Goal: Task Accomplishment & Management: Manage account settings

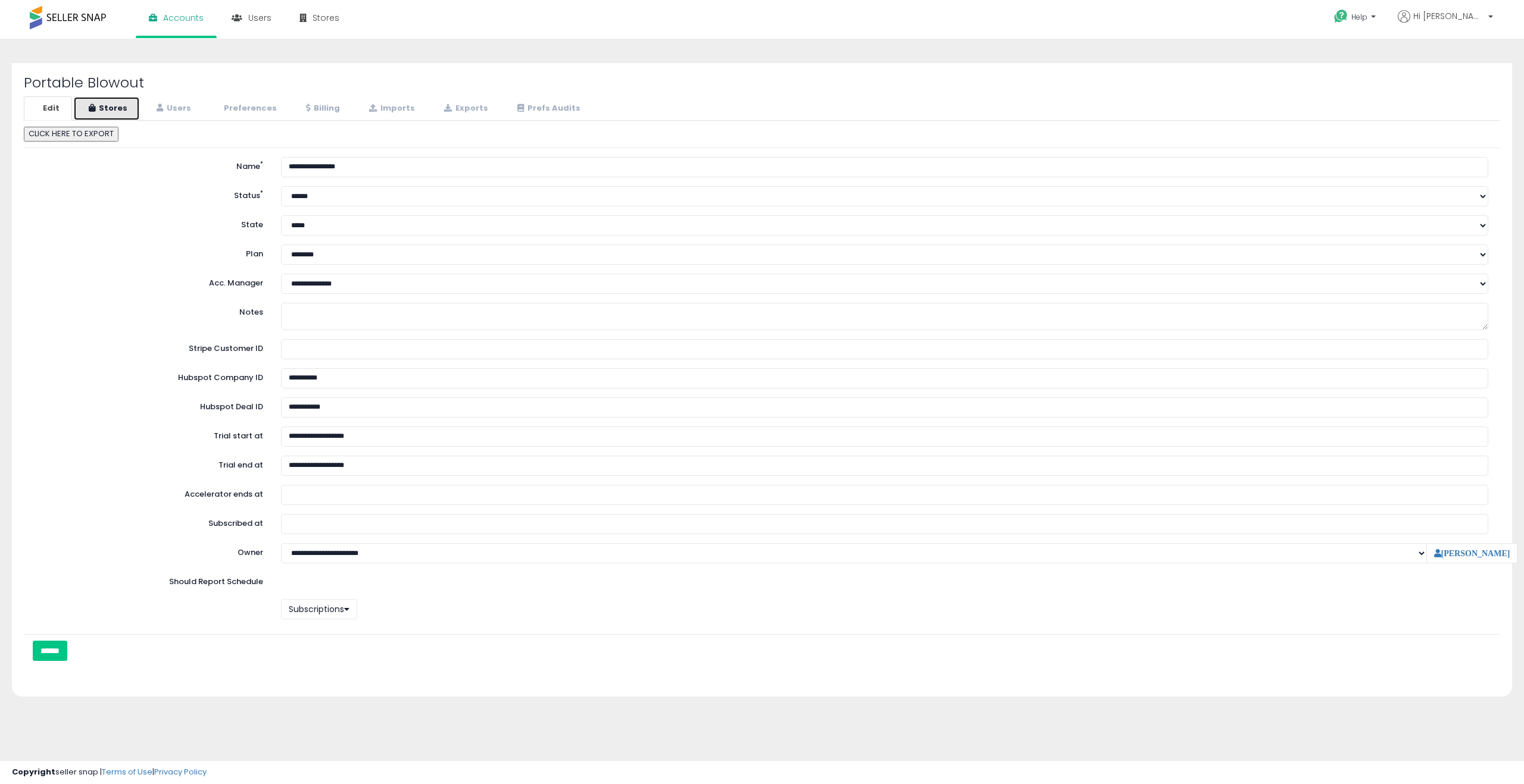
click at [116, 111] on link "Stores" at bounding box center [107, 108] width 67 height 24
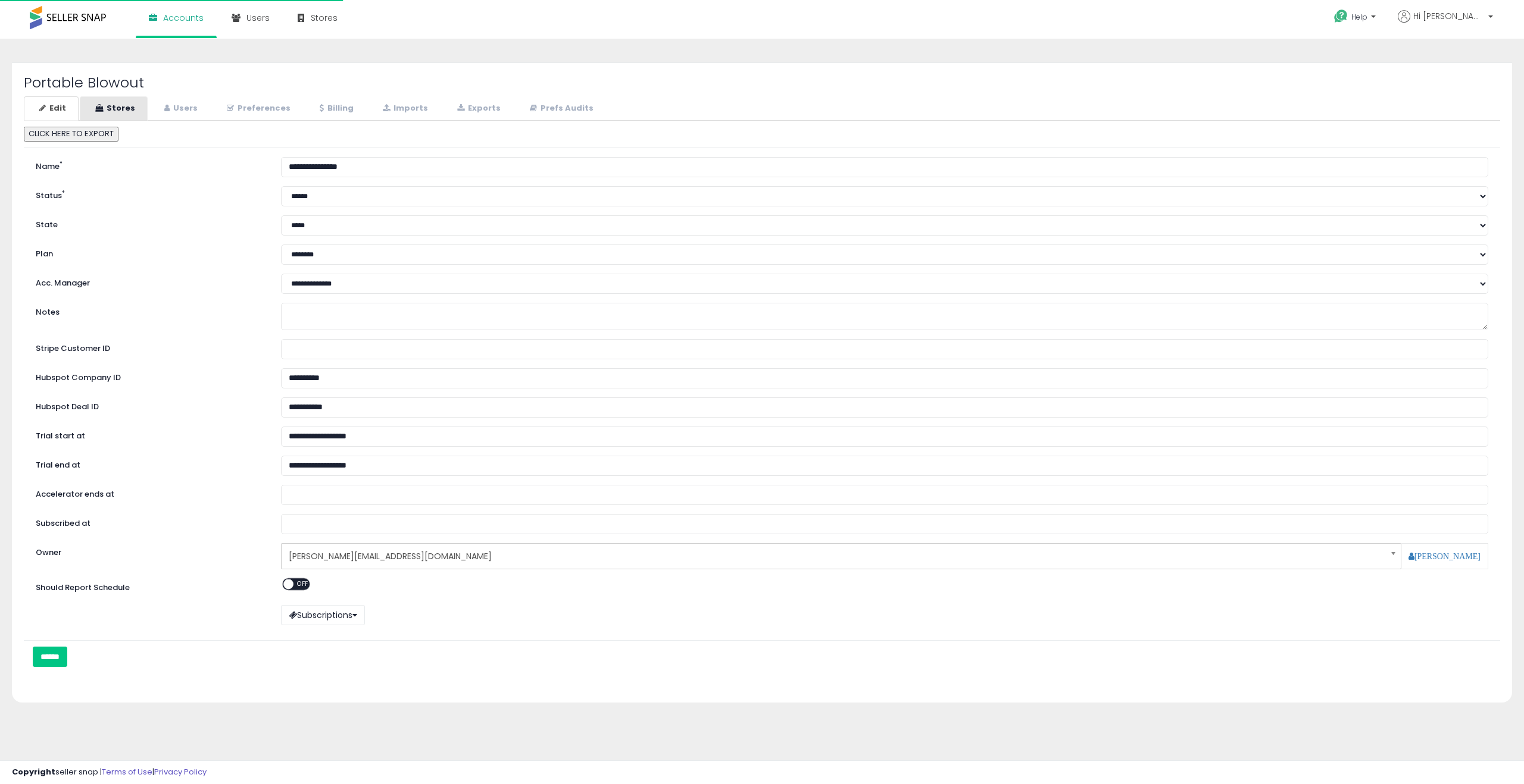
select select "**"
click at [101, 115] on link "Stores" at bounding box center [113, 108] width 68 height 24
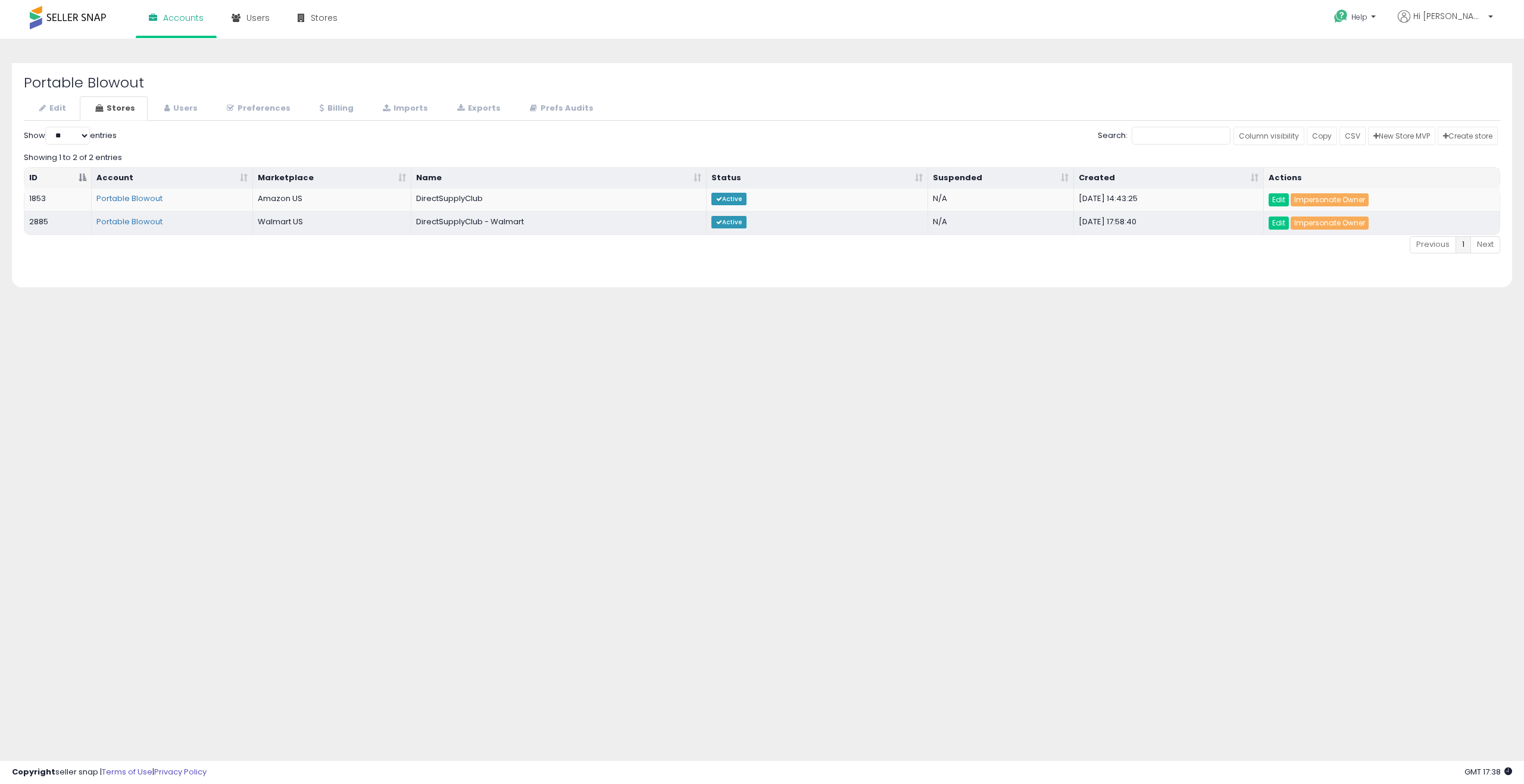
click at [371, 348] on div "**********" at bounding box center [762, 297] width 1512 height 494
click at [1138, 287] on div "Portable Blowout Edit Stores Users Preferences Billing *" at bounding box center [762, 174] width 1500 height 225
click at [188, 107] on link "Users" at bounding box center [179, 108] width 62 height 24
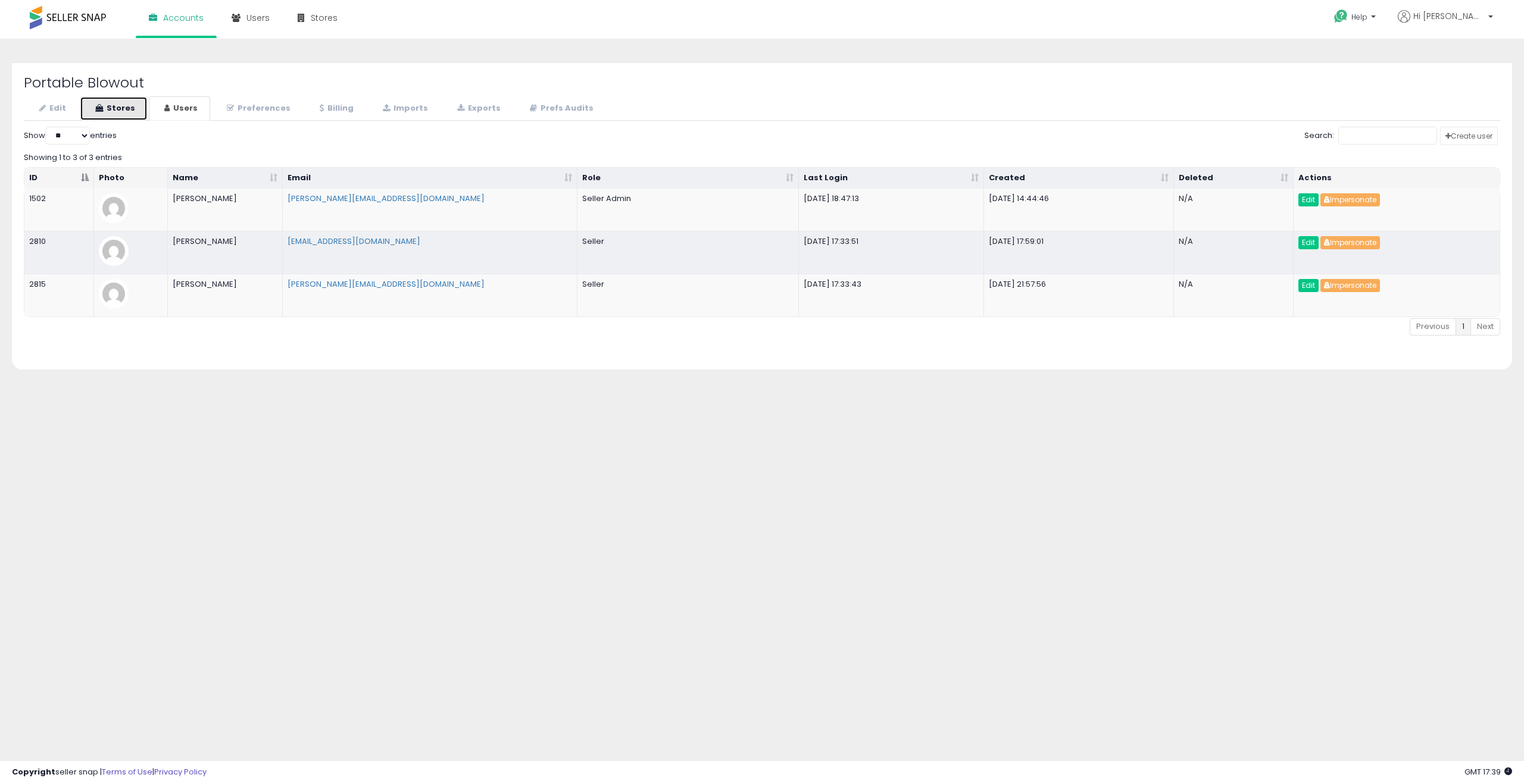
click at [118, 112] on link "Stores" at bounding box center [113, 108] width 68 height 24
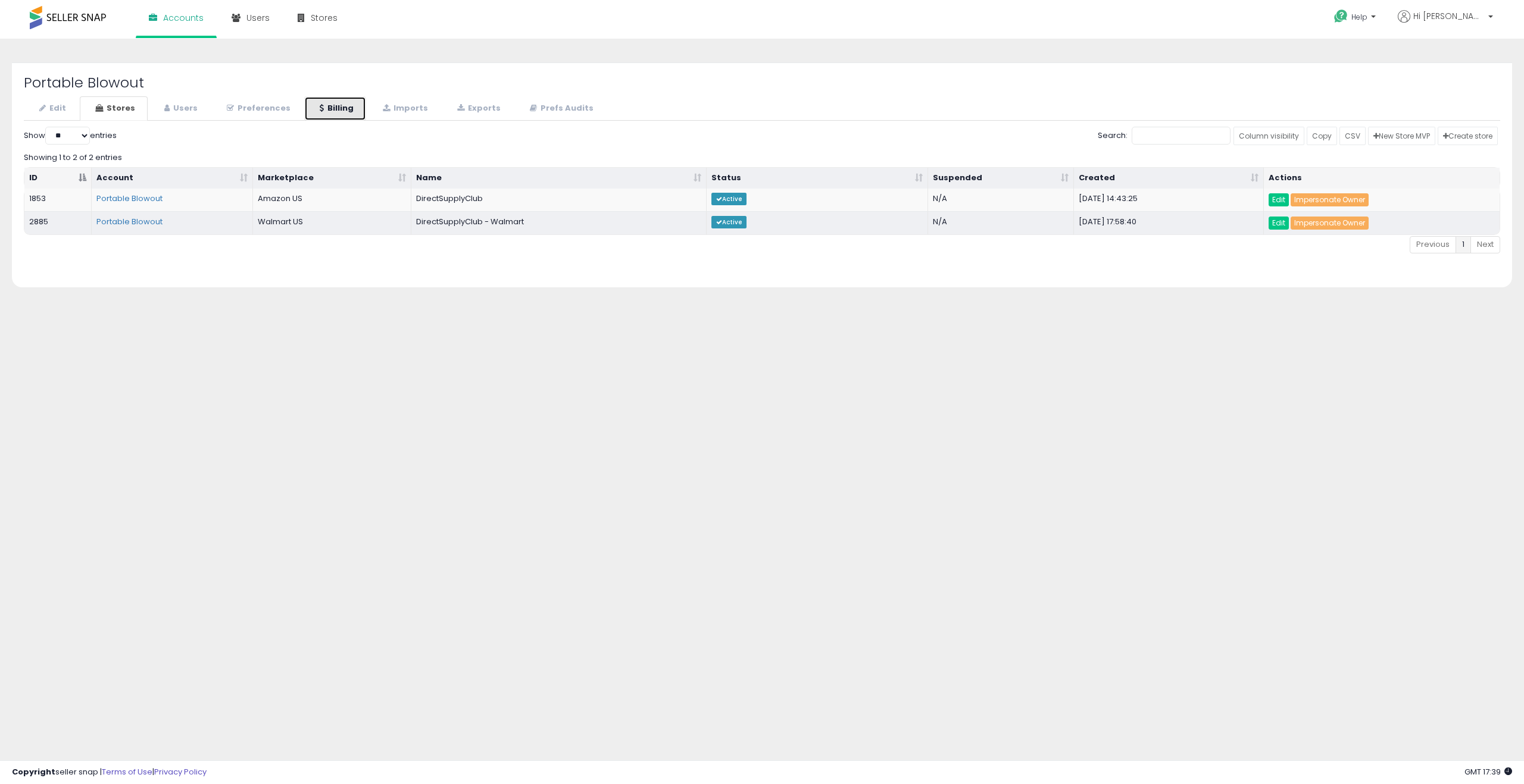
click at [327, 118] on link "Billing" at bounding box center [335, 108] width 62 height 24
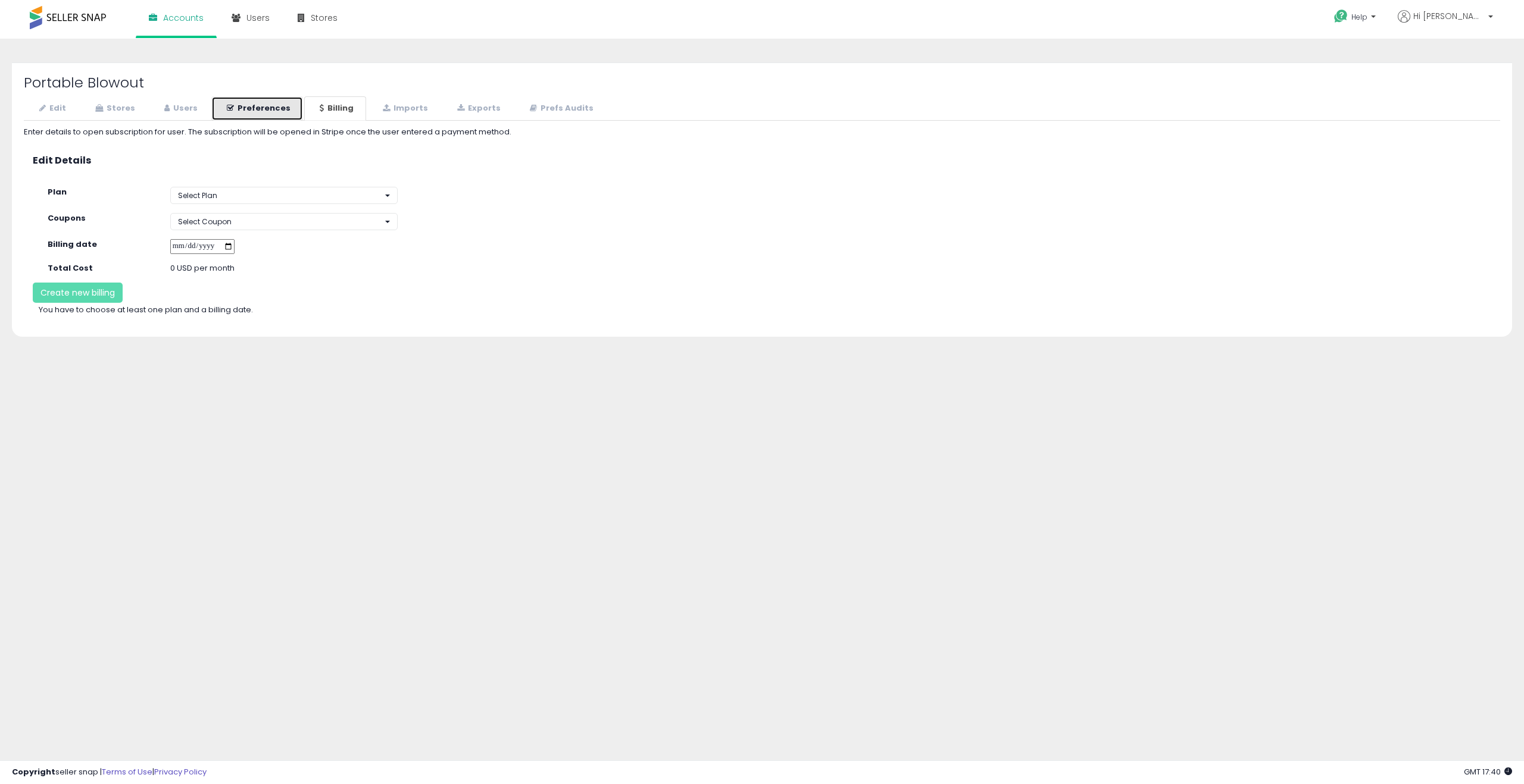
click at [264, 115] on link "Preferences" at bounding box center [257, 108] width 92 height 24
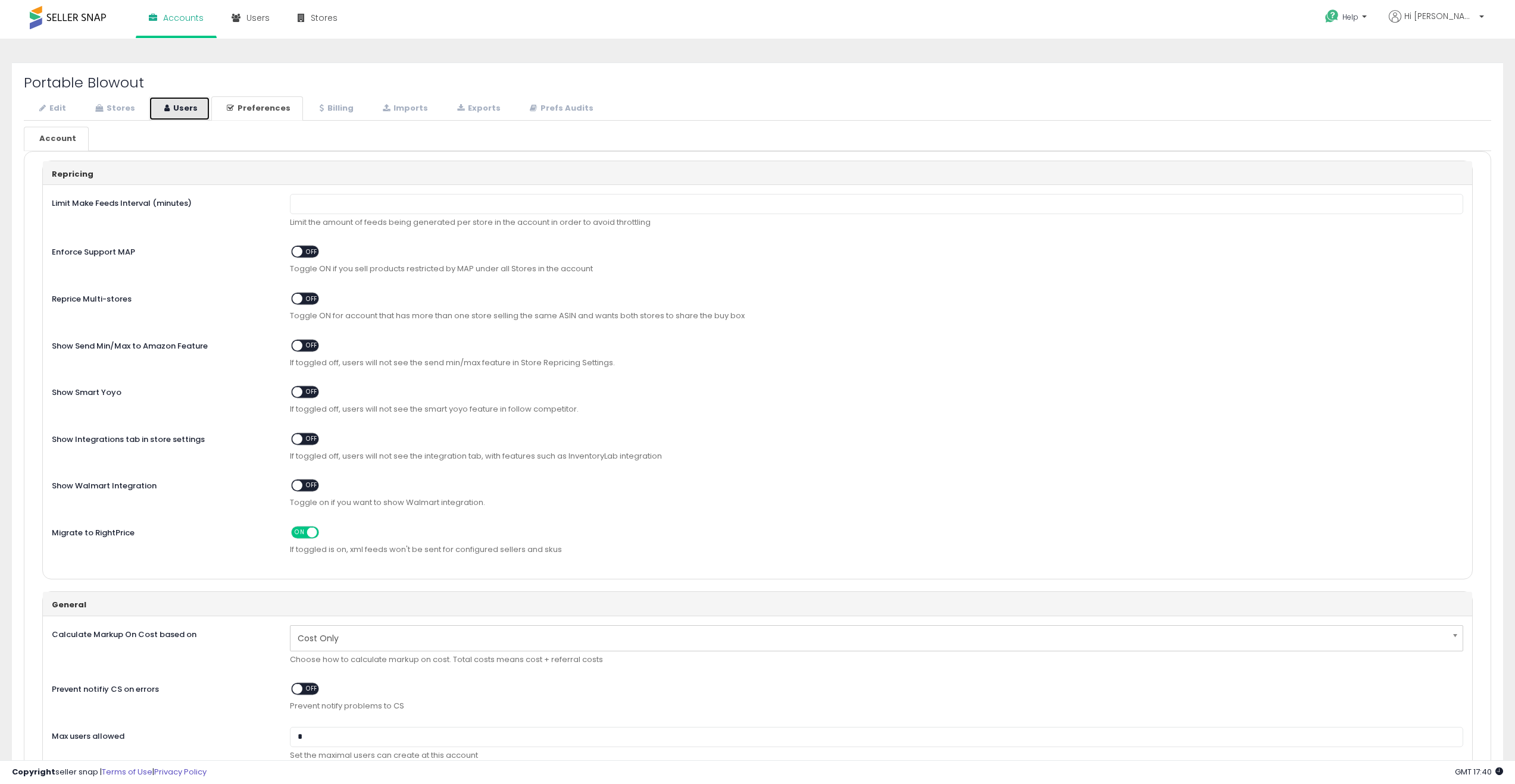
click at [161, 112] on link "Users" at bounding box center [179, 108] width 62 height 24
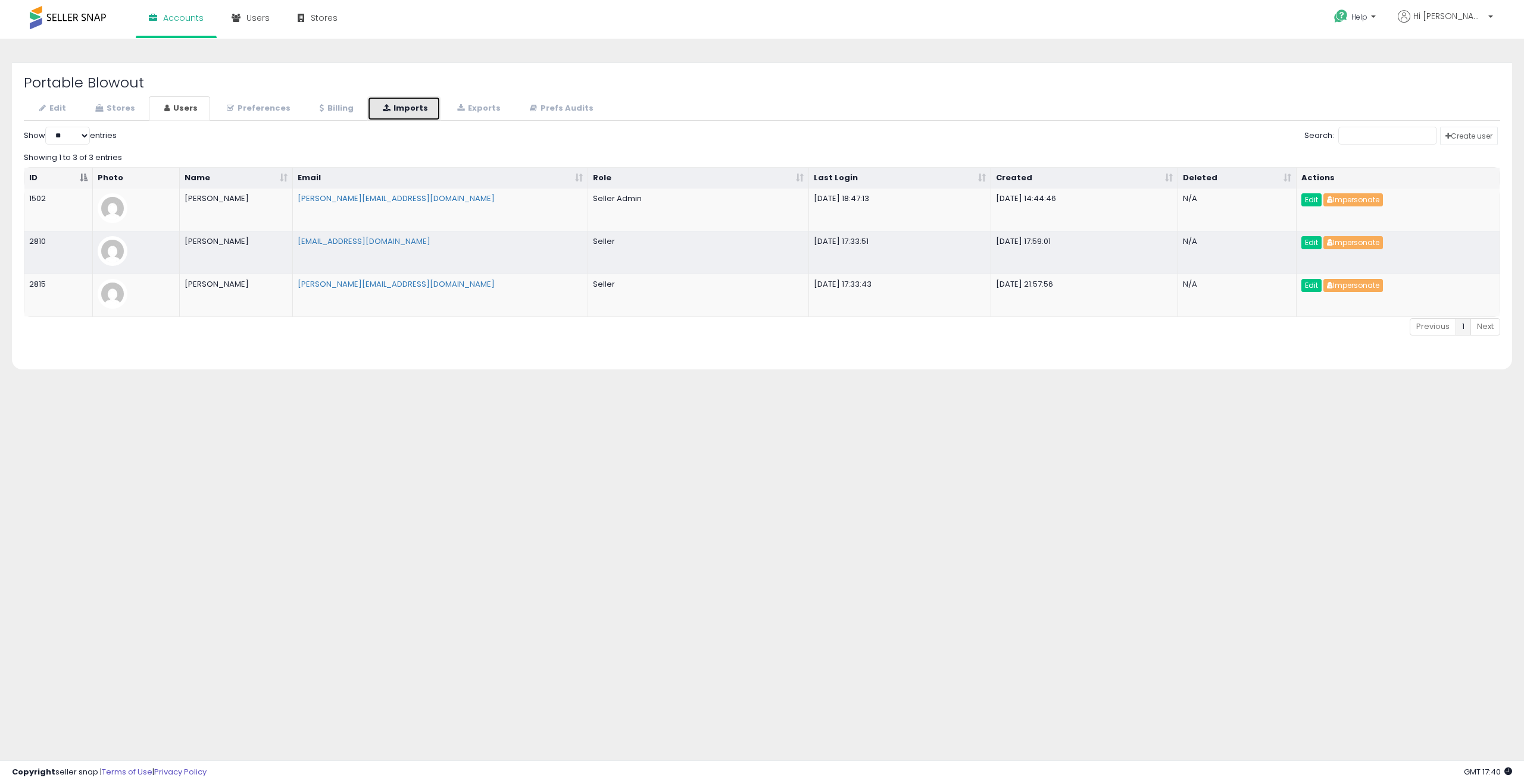
click at [388, 113] on link "Imports" at bounding box center [404, 108] width 73 height 24
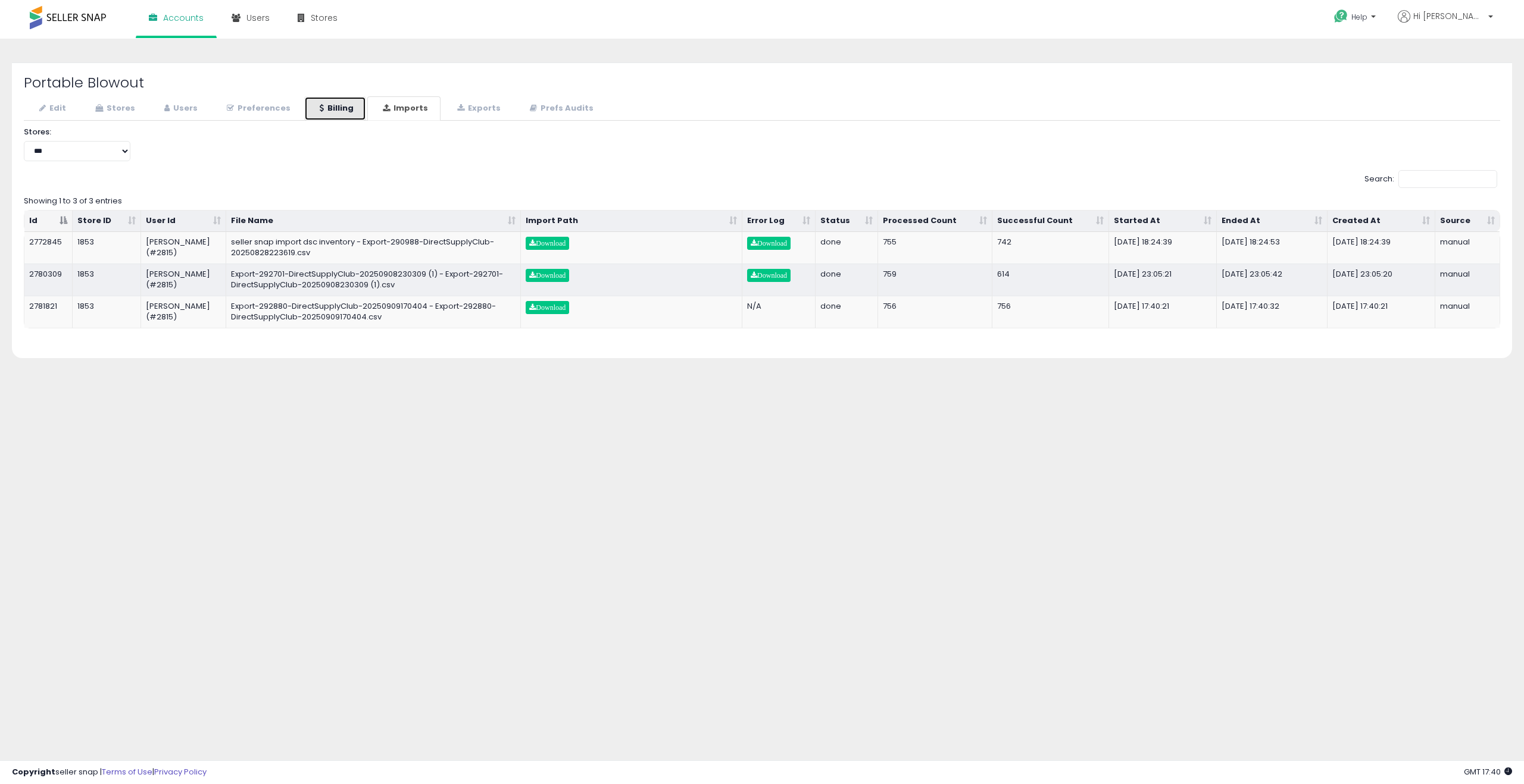
click at [327, 111] on link "Billing" at bounding box center [335, 108] width 62 height 24
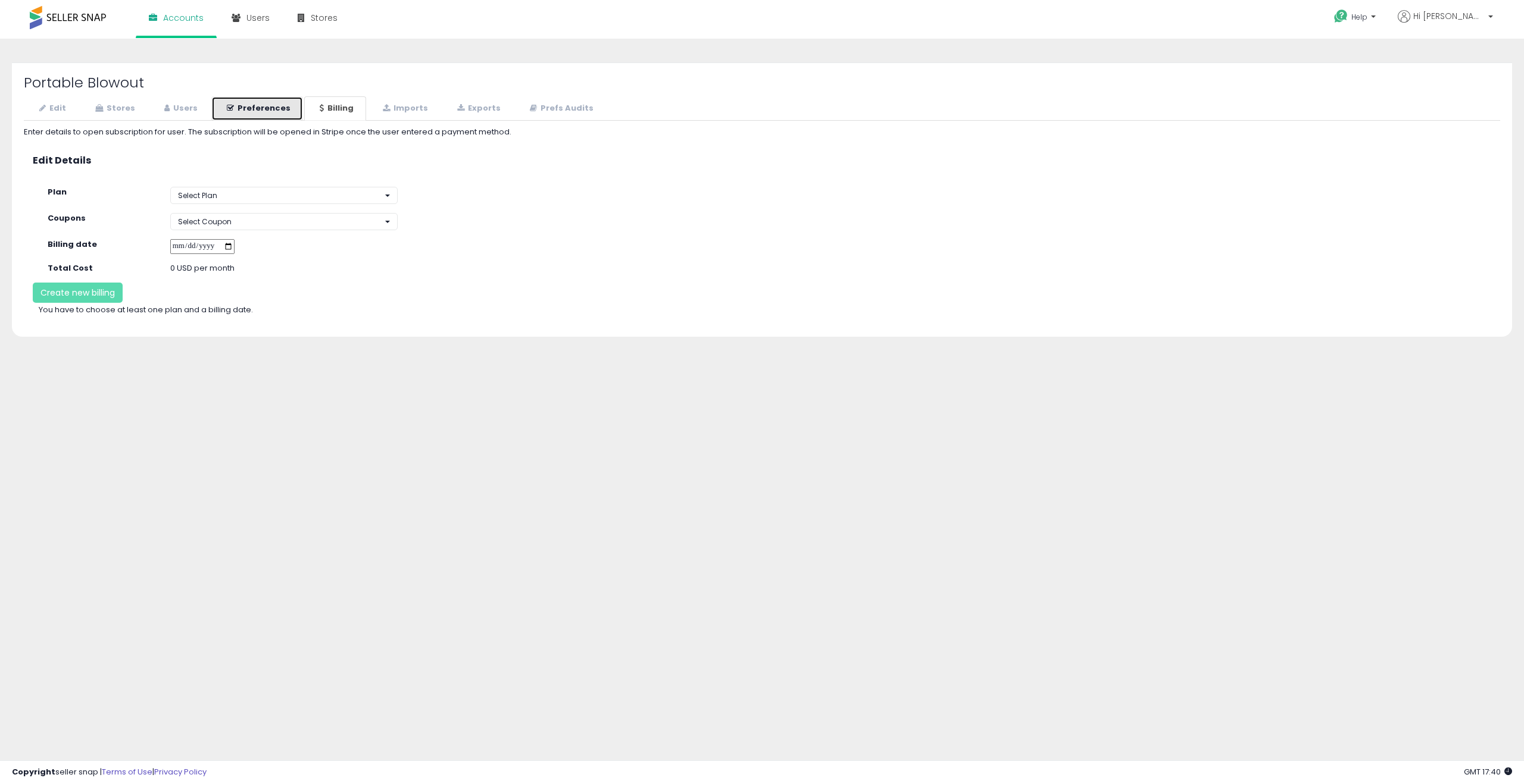
click at [227, 108] on icon at bounding box center [230, 108] width 7 height 8
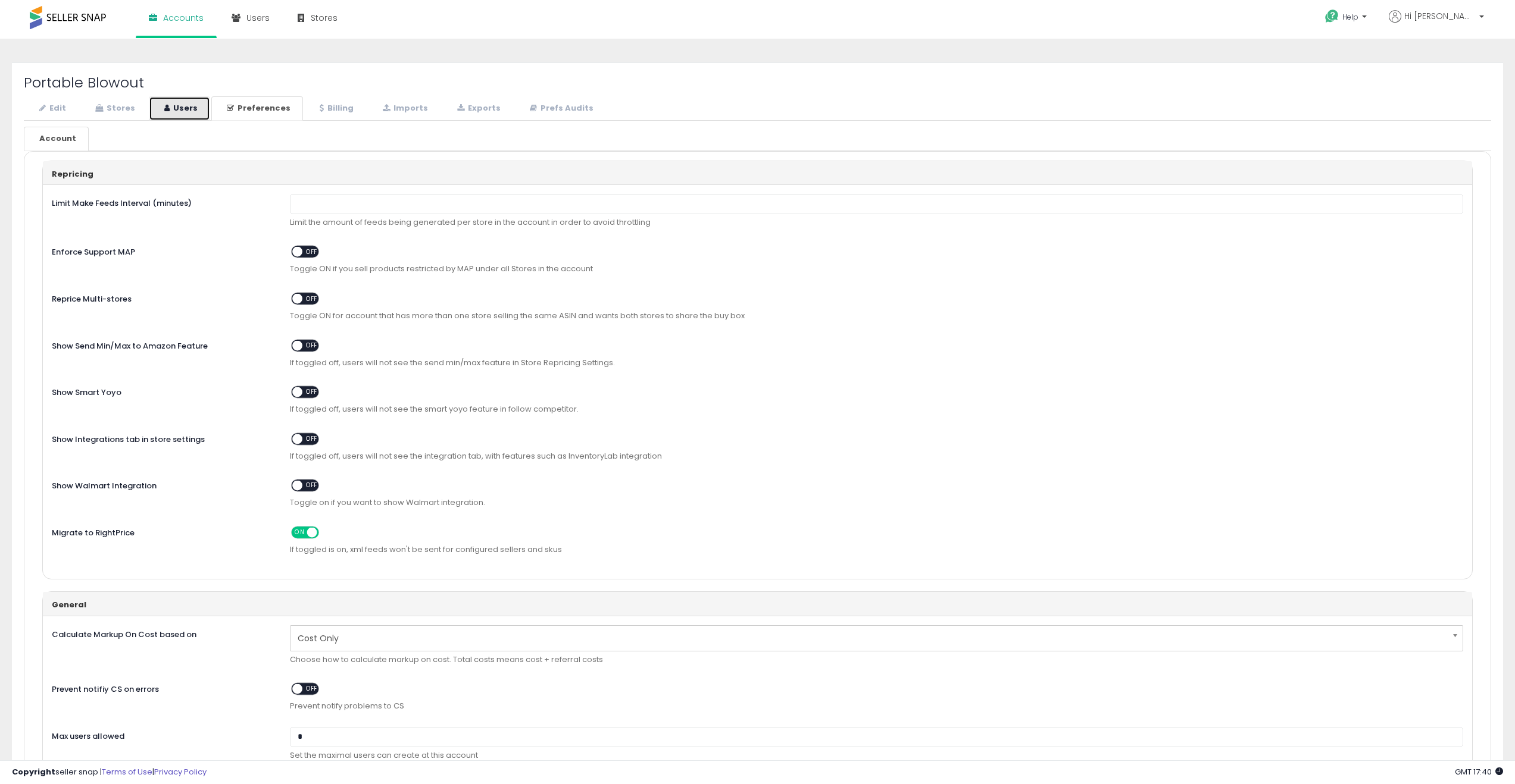
click at [174, 111] on link "Users" at bounding box center [179, 108] width 62 height 24
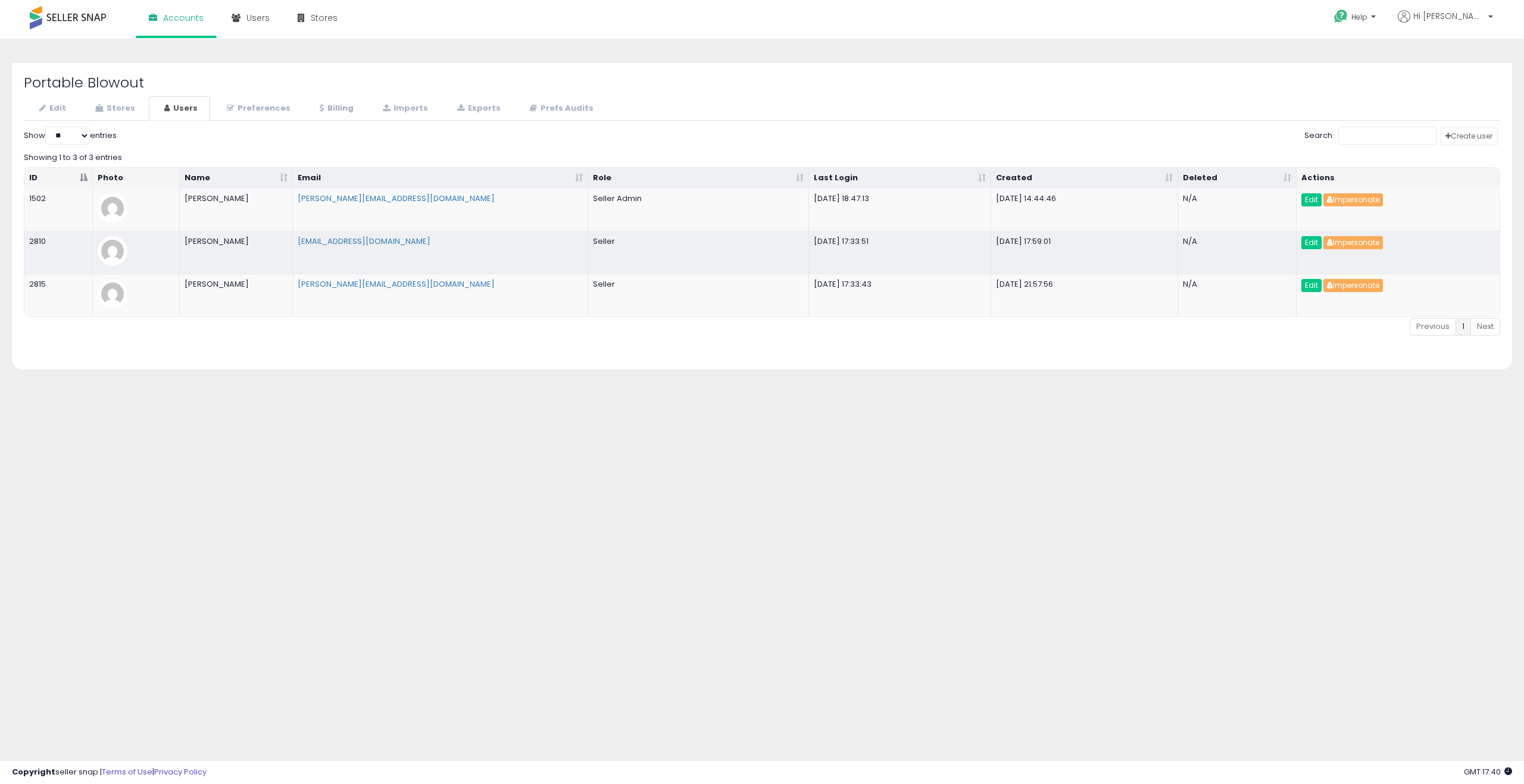
click at [972, 142] on div "Search:" at bounding box center [762, 137] width 1476 height 21
click at [1076, 125] on div "Edit Stores Users Preferences Billing" at bounding box center [762, 227] width 1476 height 262
click at [114, 110] on link "Stores" at bounding box center [113, 108] width 68 height 24
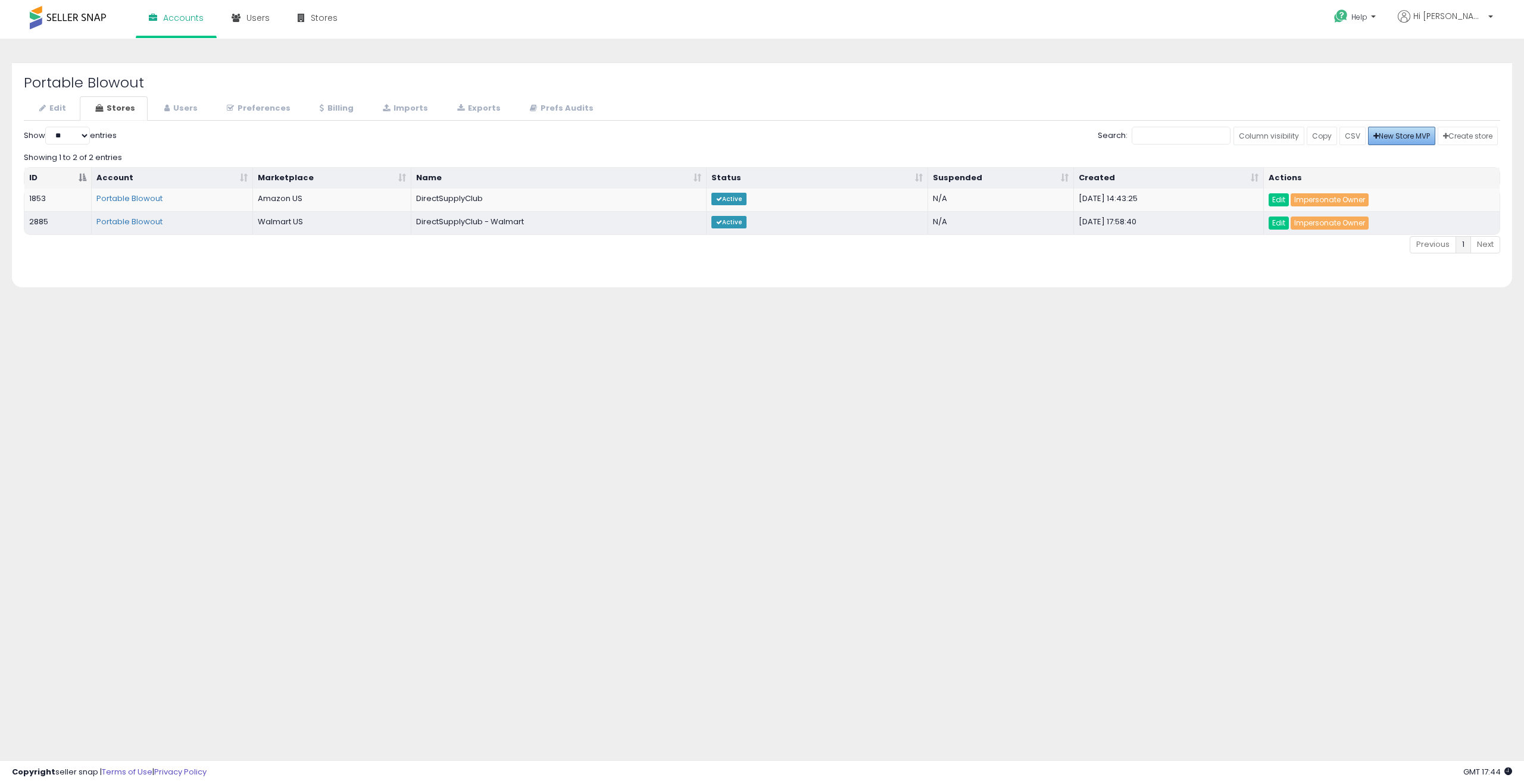
click at [1399, 139] on span "New Store MVP" at bounding box center [1401, 135] width 57 height 10
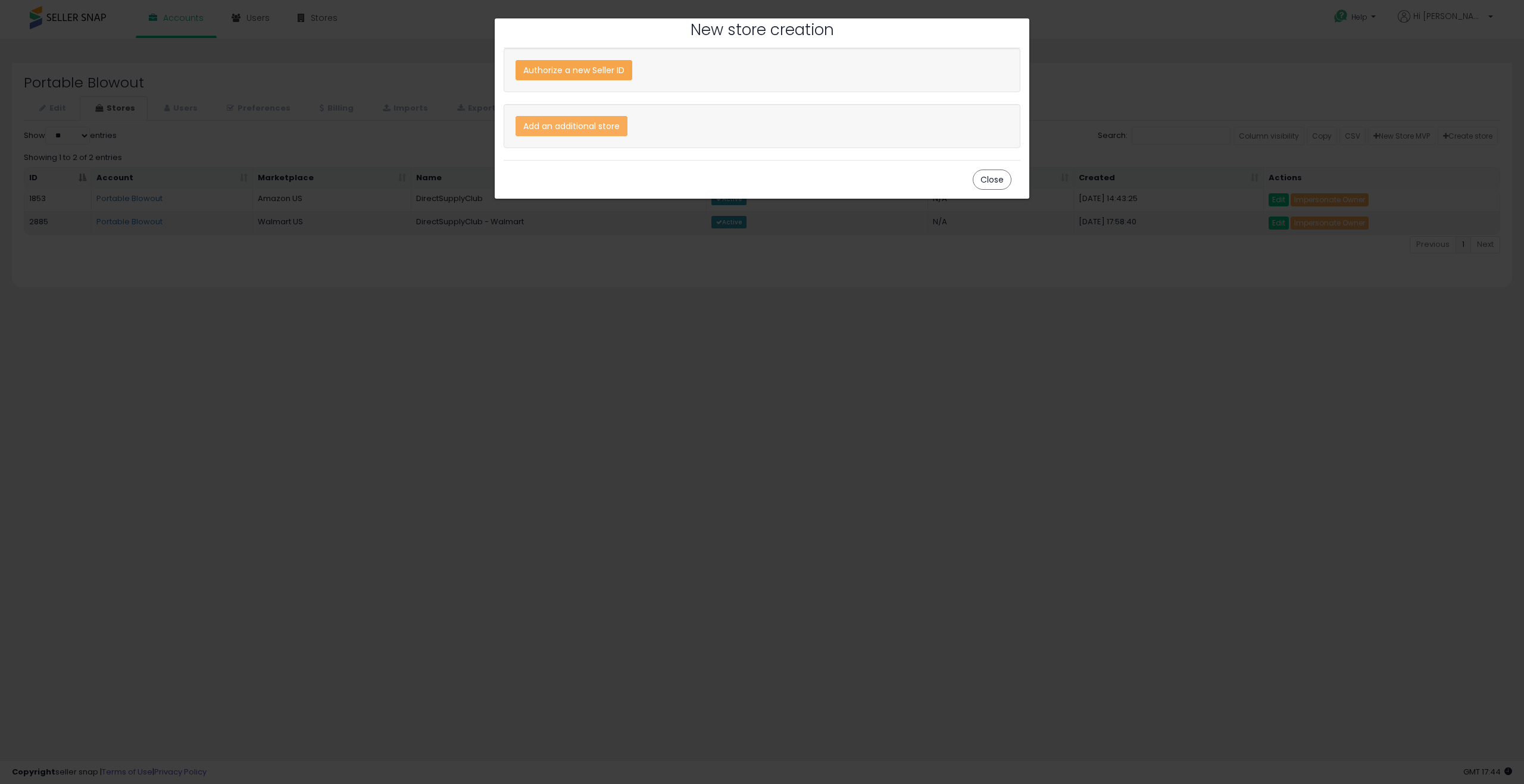
click at [588, 74] on div "Authorize a new Seller ID" at bounding box center [574, 70] width 117 height 20
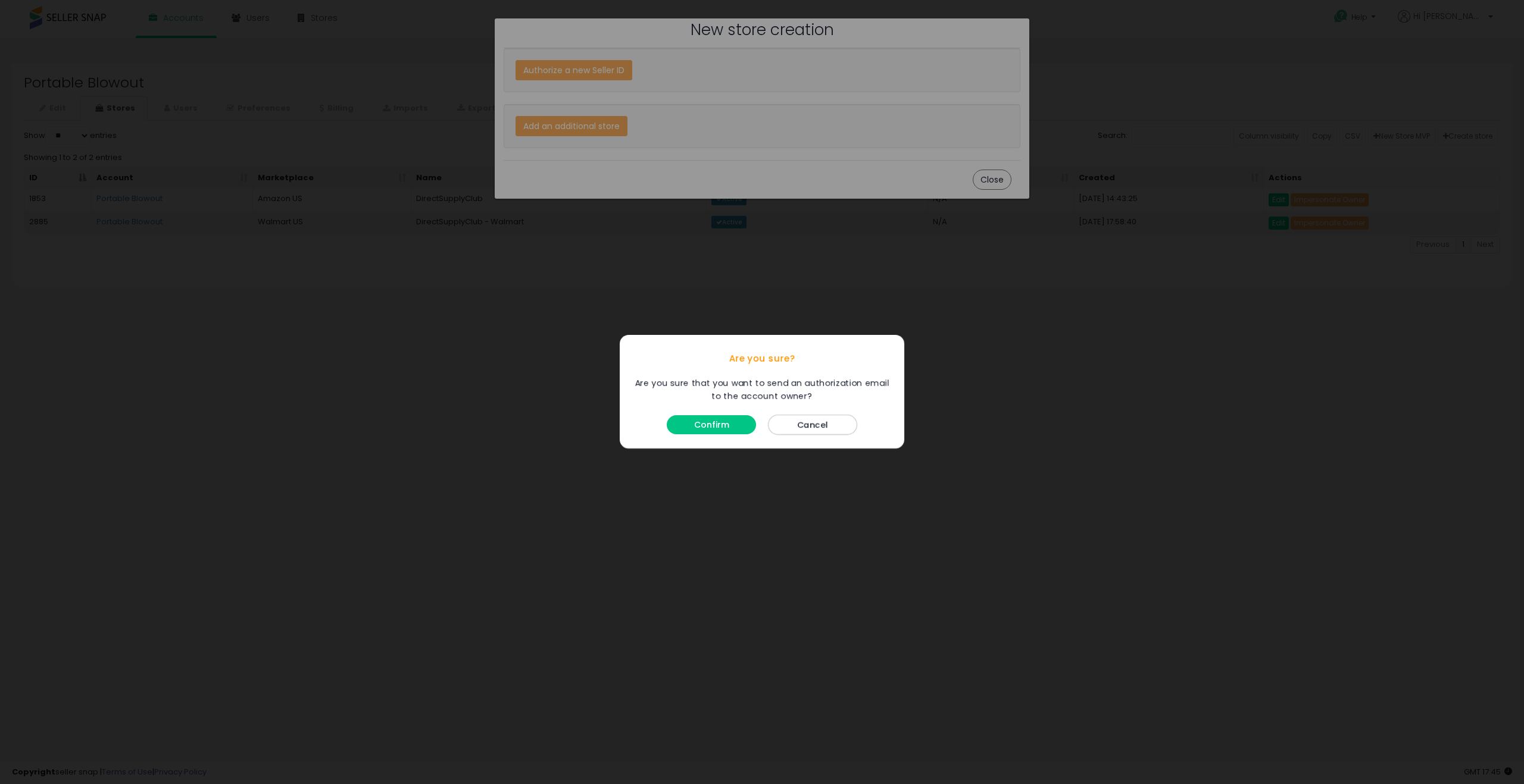
click at [1057, 281] on div "Are you sure? Are you sure that you want to send an authorization email to the …" at bounding box center [762, 392] width 1524 height 784
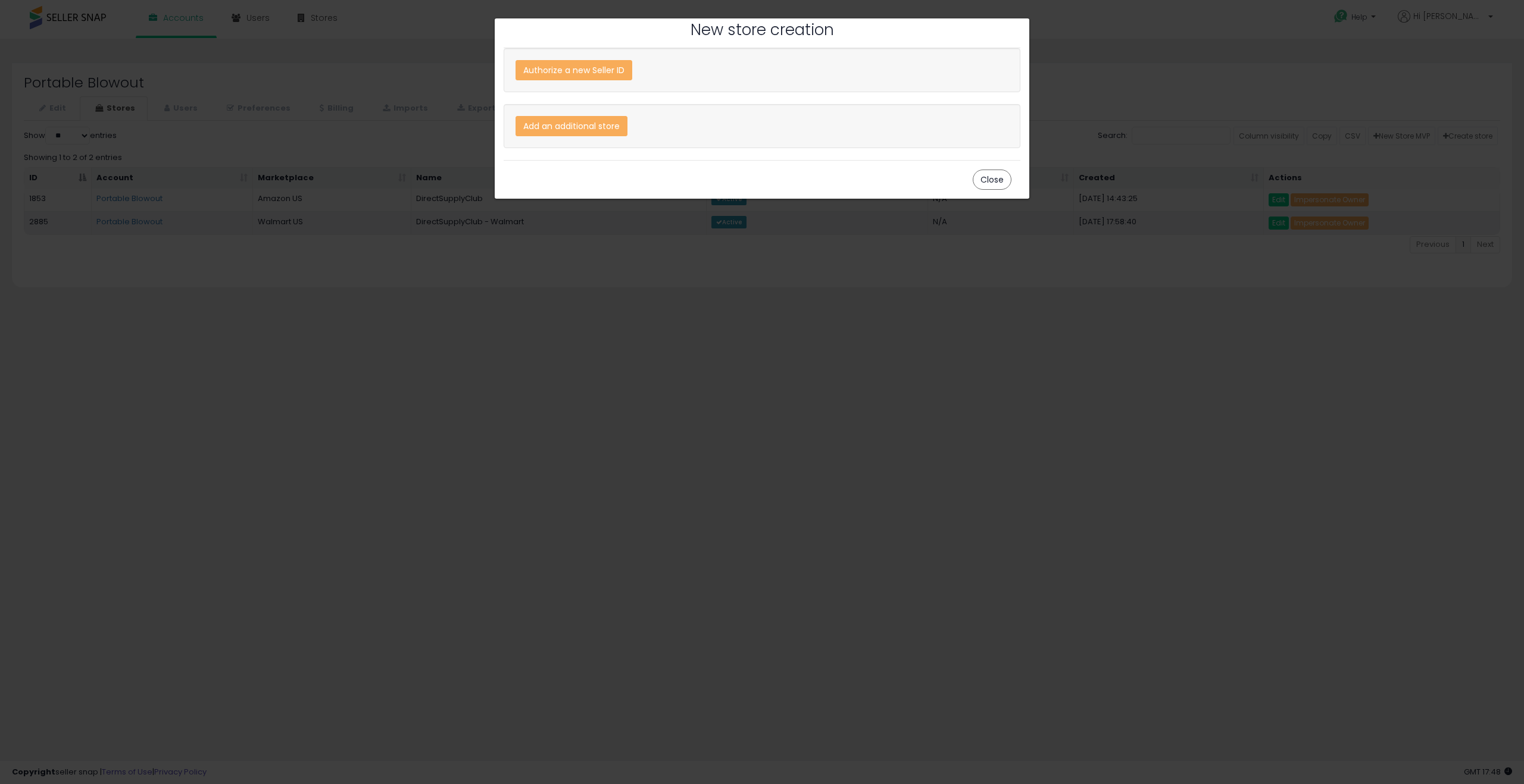
click at [984, 179] on button "Close" at bounding box center [992, 180] width 39 height 20
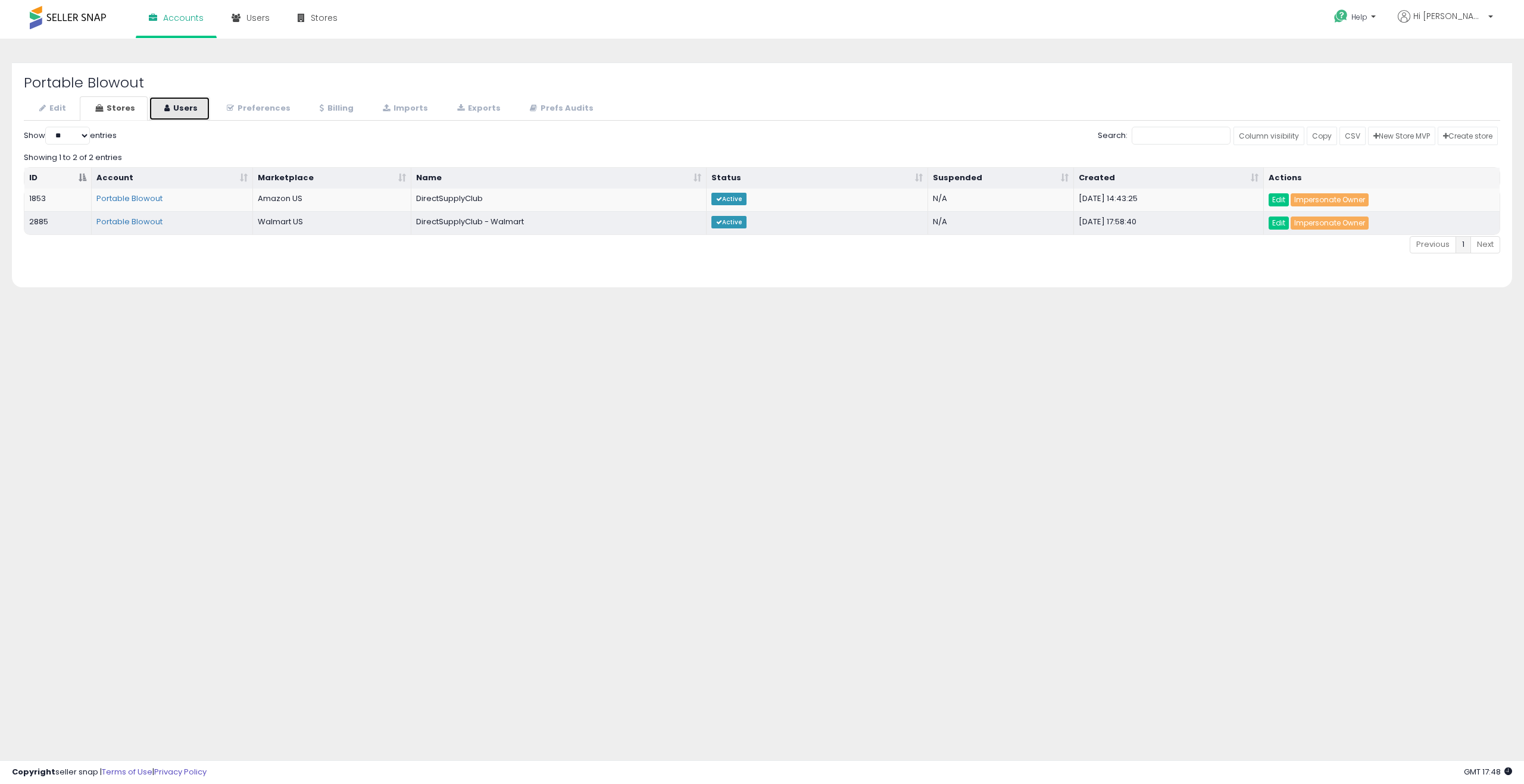
click at [166, 114] on link "Users" at bounding box center [179, 108] width 62 height 24
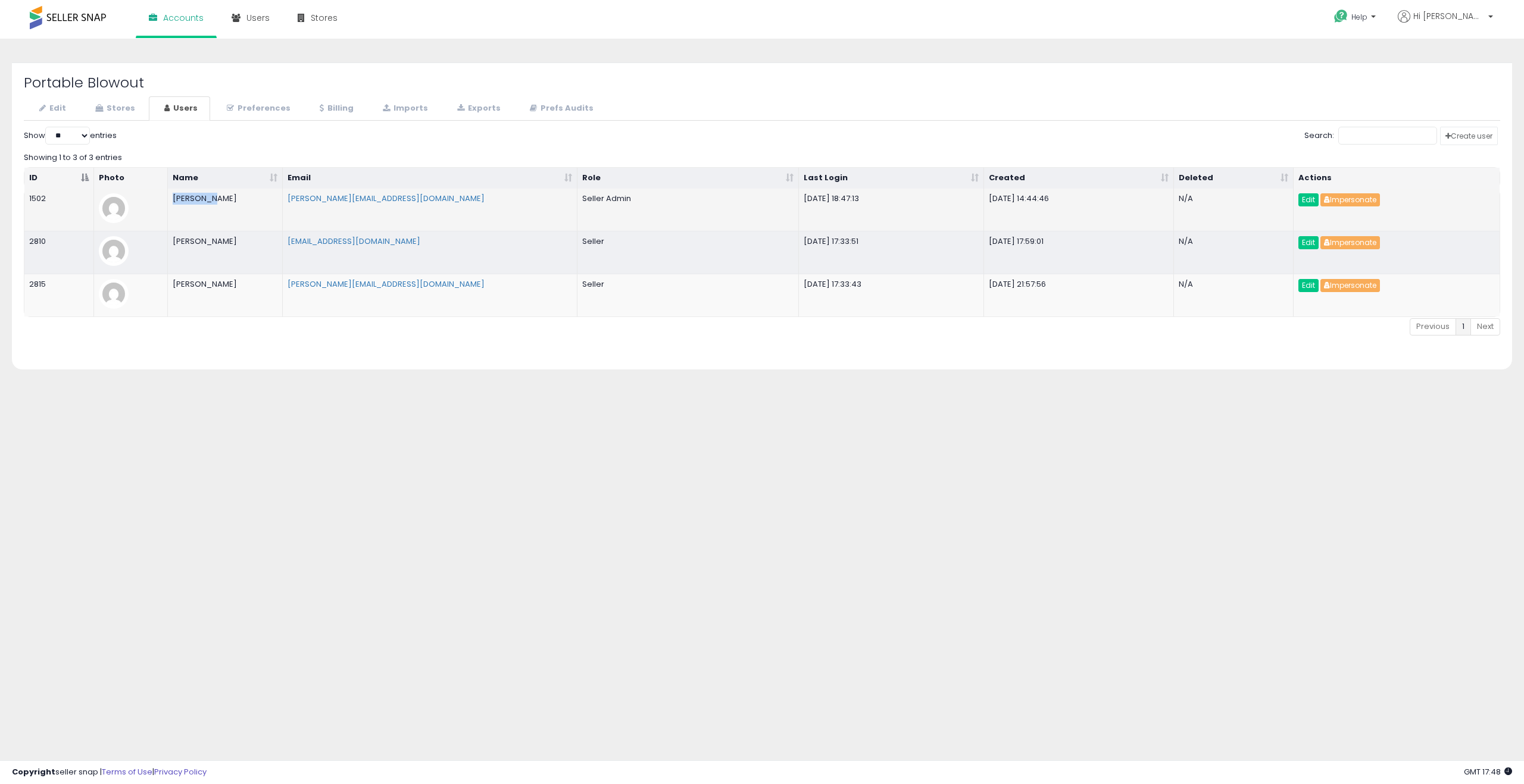
drag, startPoint x: 195, startPoint y: 199, endPoint x: 171, endPoint y: 199, distance: 24.0
click at [171, 197] on td "Joe Cohen" at bounding box center [225, 209] width 114 height 42
copy td "Joe Cohen"
drag, startPoint x: 416, startPoint y: 194, endPoint x: 285, endPoint y: 195, distance: 131.0
click at [285, 195] on td "joe@portableblowout.com" at bounding box center [430, 209] width 295 height 42
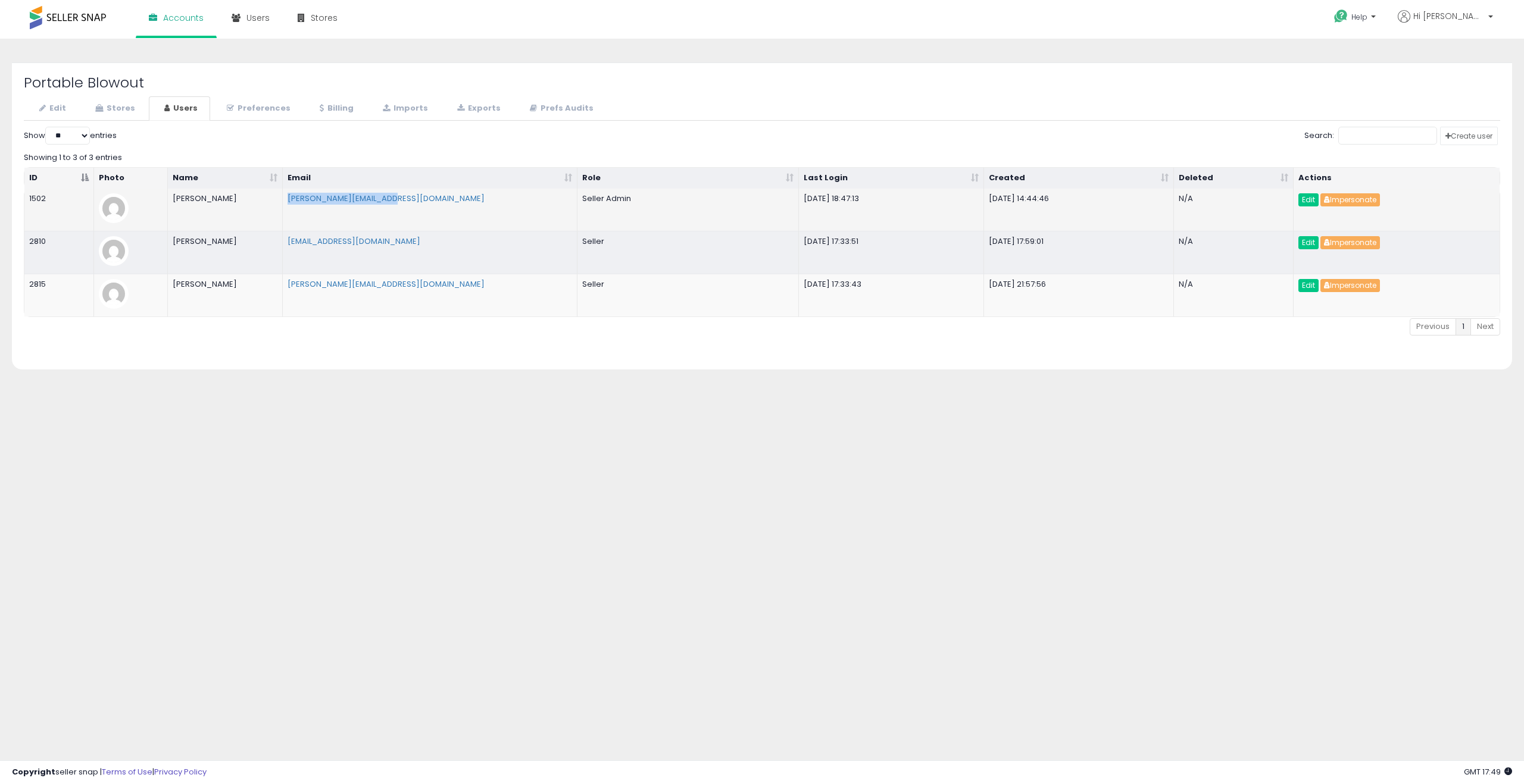
copy link "joe@portableblowout.com"
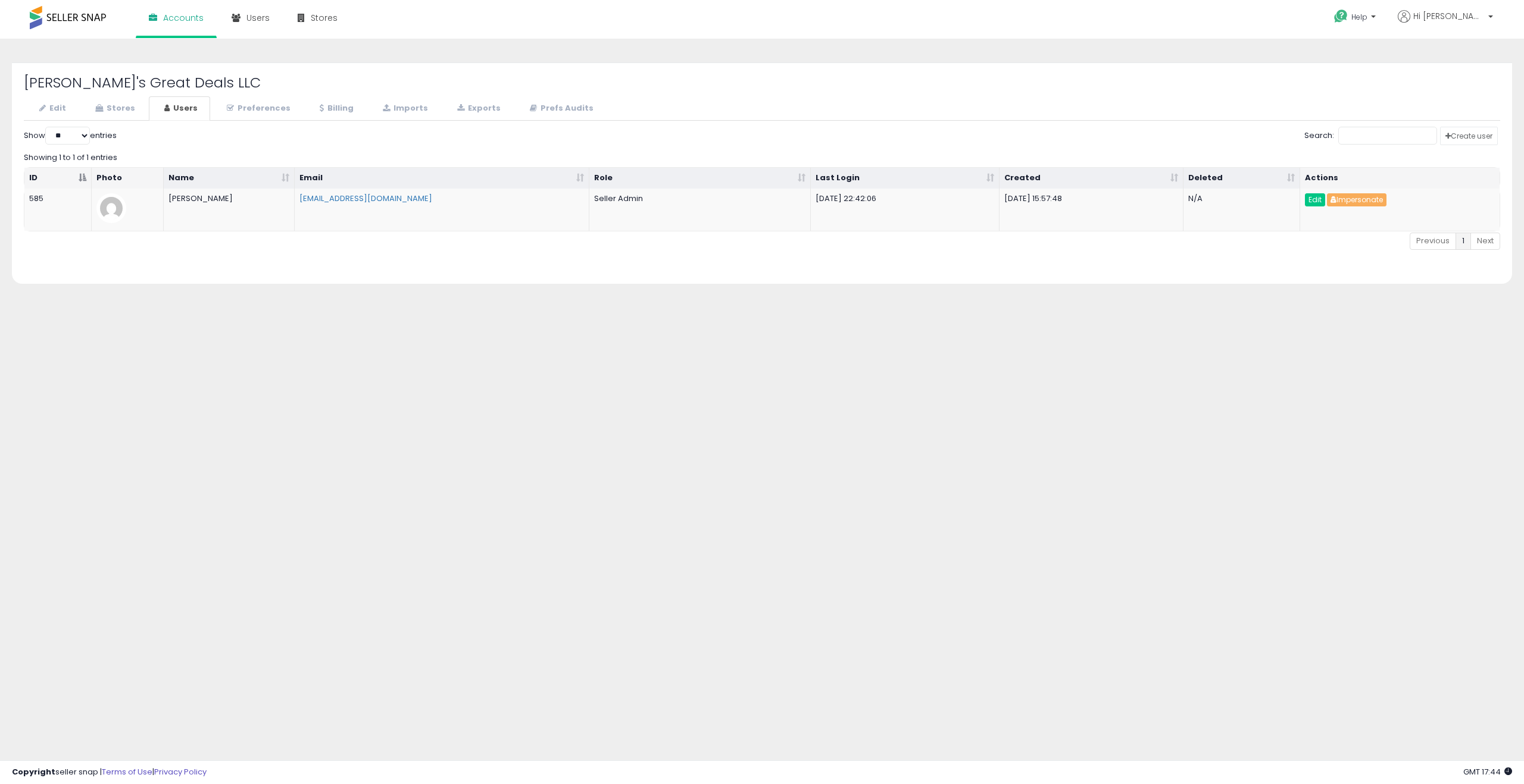
select select "**"
click at [1146, 322] on div "**********" at bounding box center [762, 297] width 1512 height 494
